Goal: Task Accomplishment & Management: Manage account settings

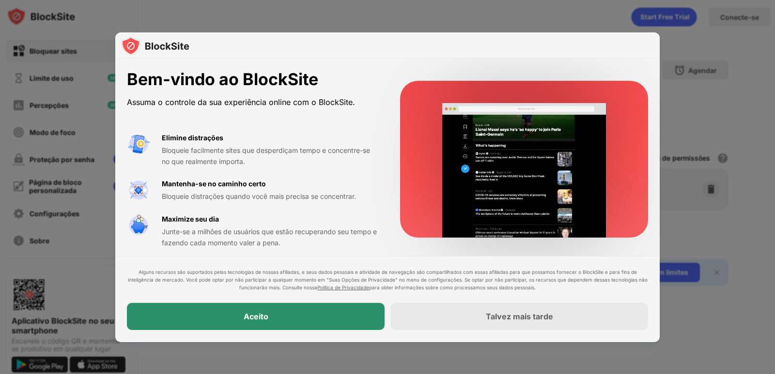
click at [301, 319] on div "Aceito" at bounding box center [256, 317] width 258 height 27
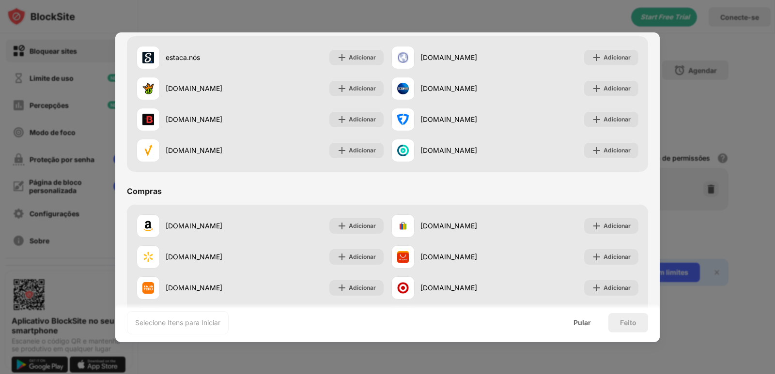
scroll to position [1015, 0]
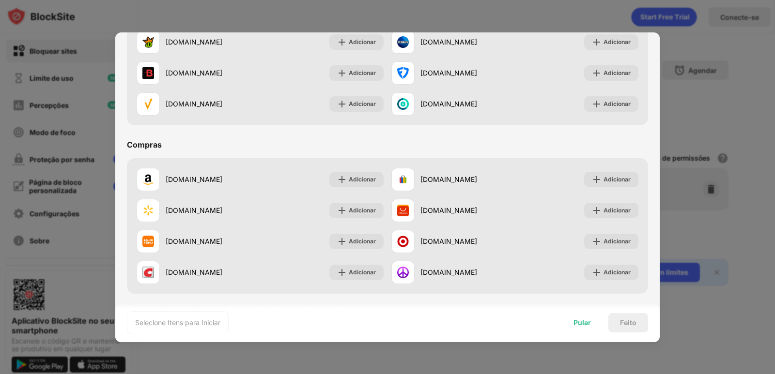
click at [588, 321] on font "Pular" at bounding box center [581, 323] width 17 height 8
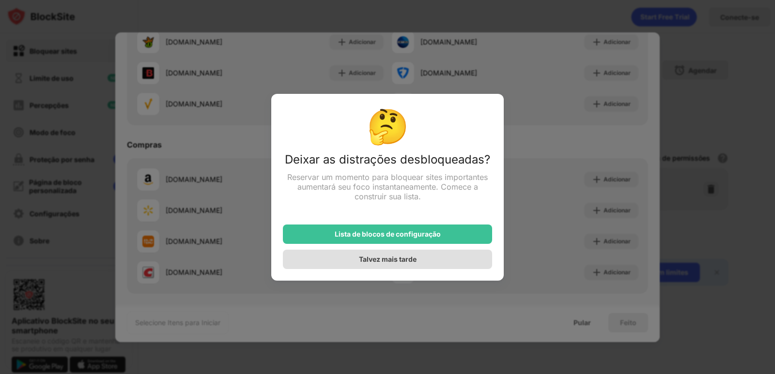
click at [447, 264] on div "Talvez mais tarde" at bounding box center [387, 259] width 209 height 19
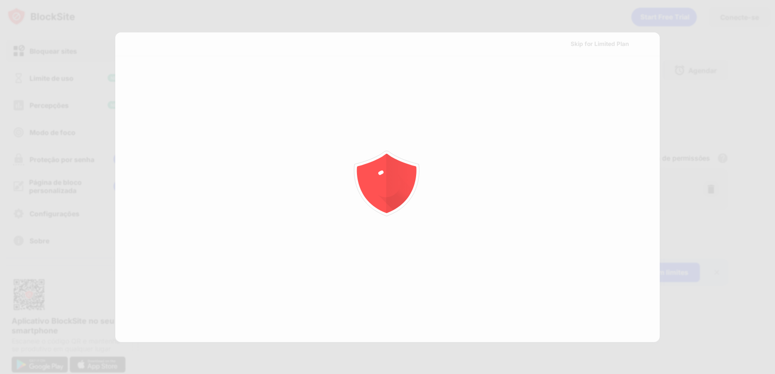
scroll to position [0, 0]
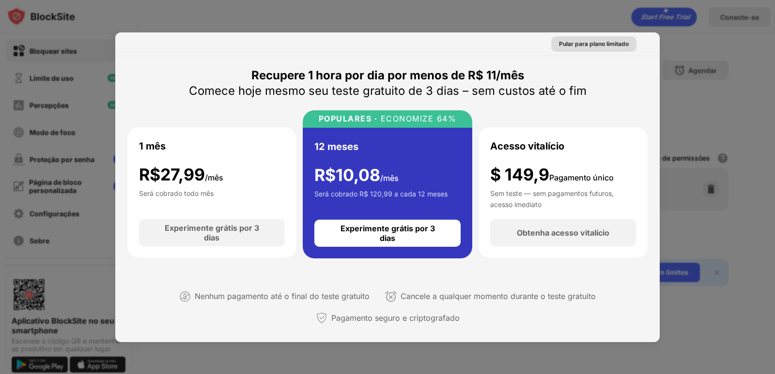
click at [615, 46] on font "Pular para plano limitado" at bounding box center [594, 43] width 70 height 7
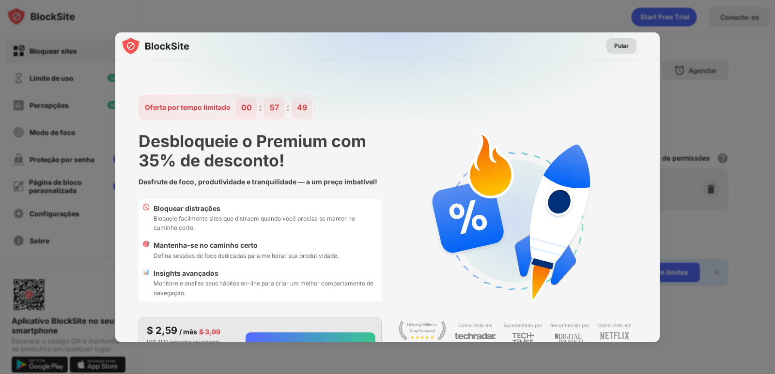
click at [614, 50] on div "Pular" at bounding box center [621, 46] width 15 height 10
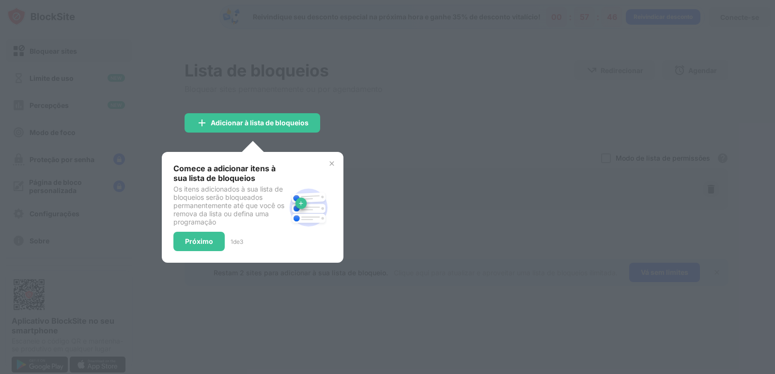
click at [332, 163] on img at bounding box center [332, 164] width 8 height 8
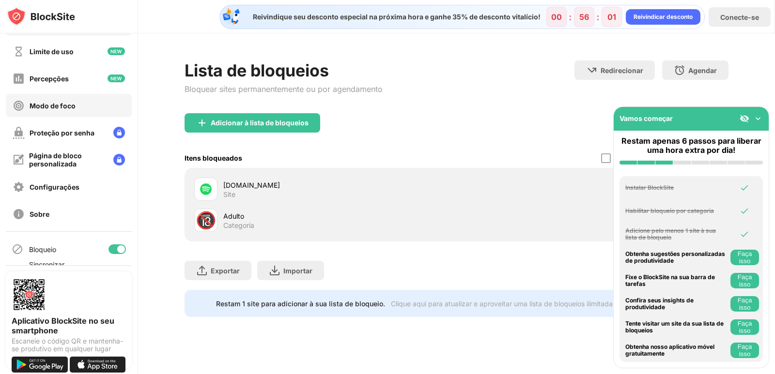
scroll to position [48, 0]
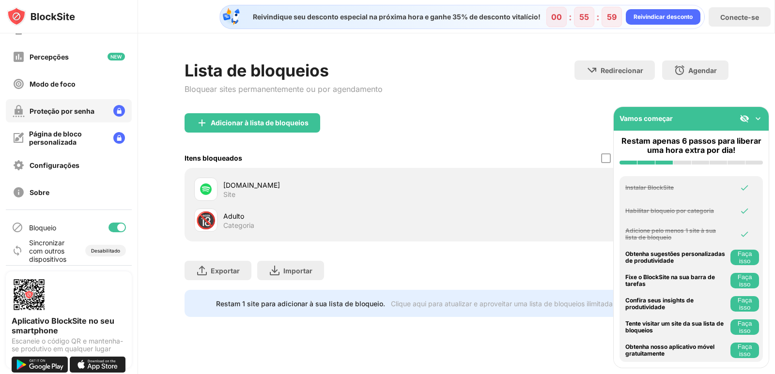
click at [49, 108] on font "Proteção por senha" at bounding box center [62, 111] width 65 height 8
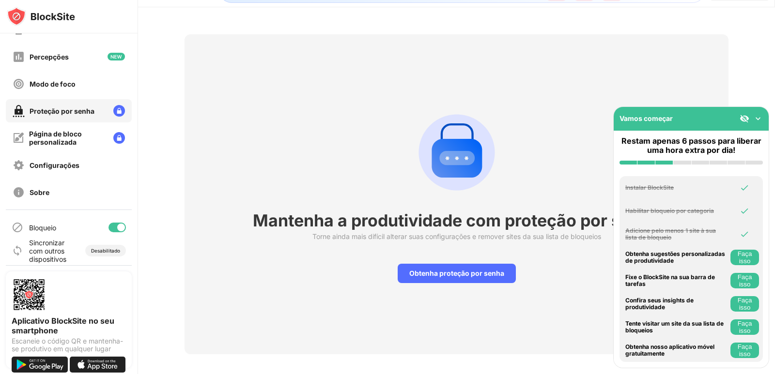
scroll to position [41, 0]
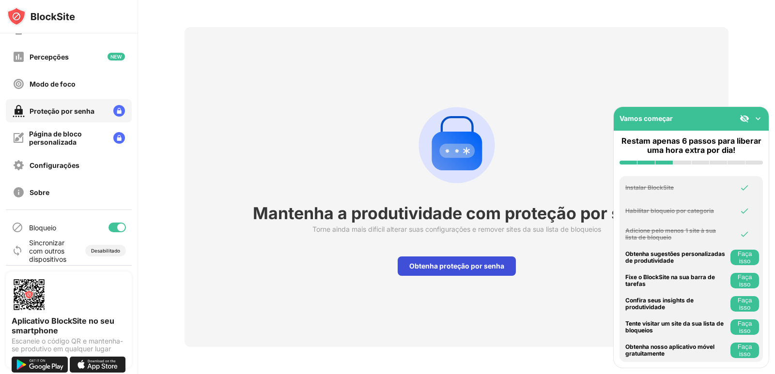
click at [455, 262] on font "Obtenha proteção por senha" at bounding box center [456, 266] width 95 height 8
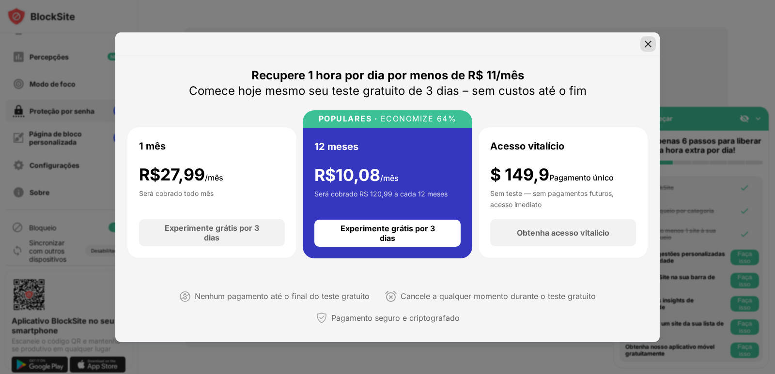
click at [646, 42] on img at bounding box center [648, 44] width 10 height 10
